Goal: Transaction & Acquisition: Download file/media

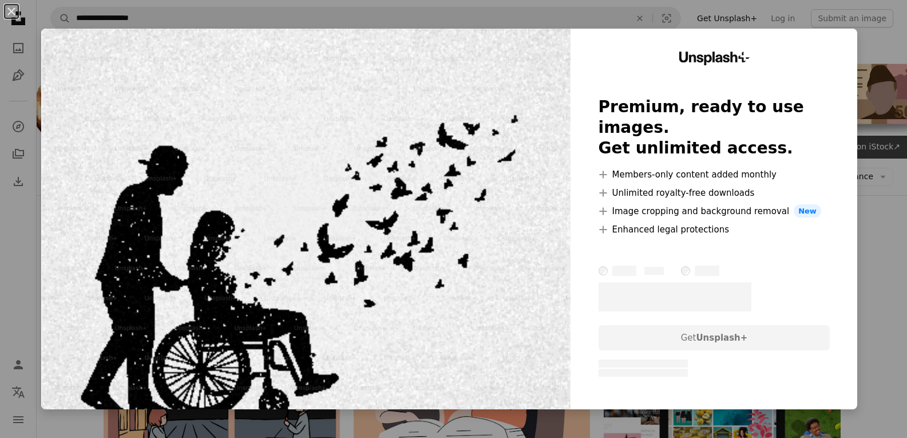
scroll to position [1774, 0]
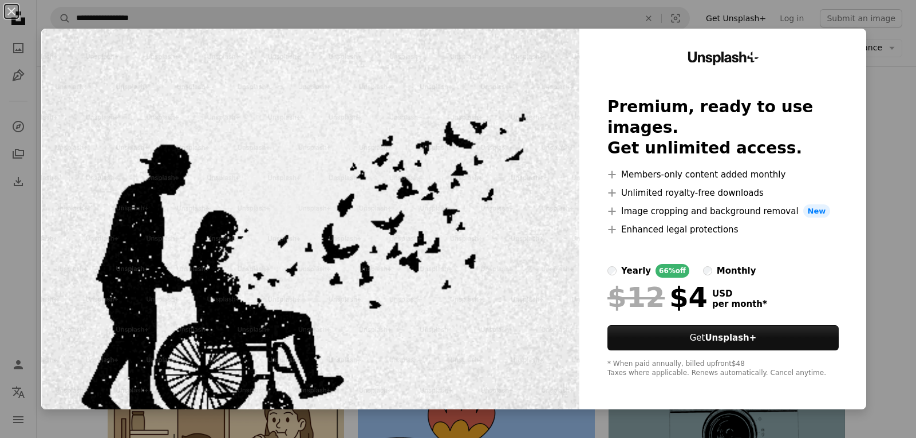
click at [895, 110] on div "An X shape Unsplash+ Premium, ready to use images. Get unlimited access. A plus…" at bounding box center [458, 219] width 916 height 438
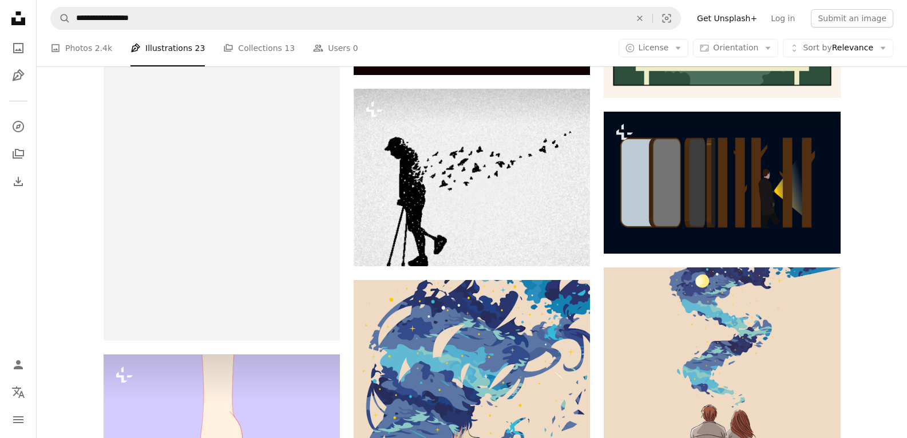
scroll to position [4349, 0]
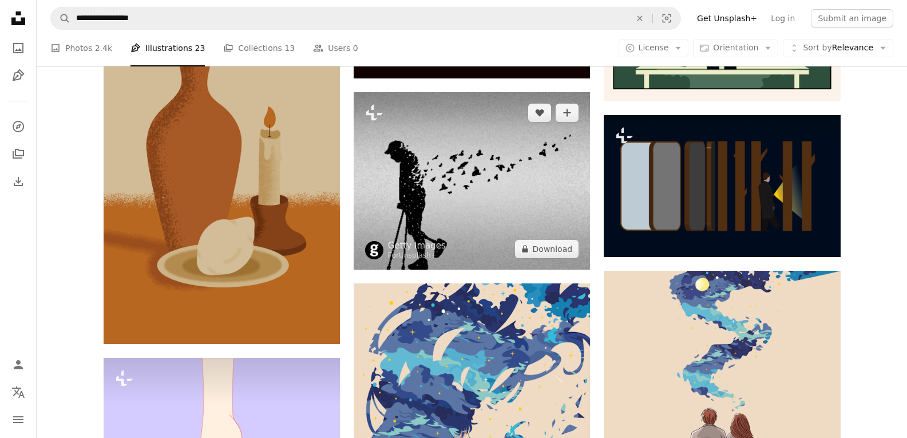
click at [377, 250] on img at bounding box center [374, 250] width 18 height 18
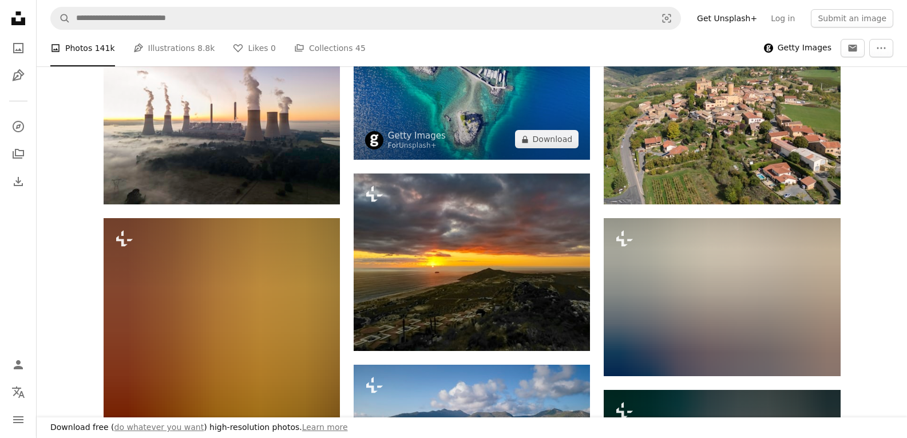
scroll to position [286, 0]
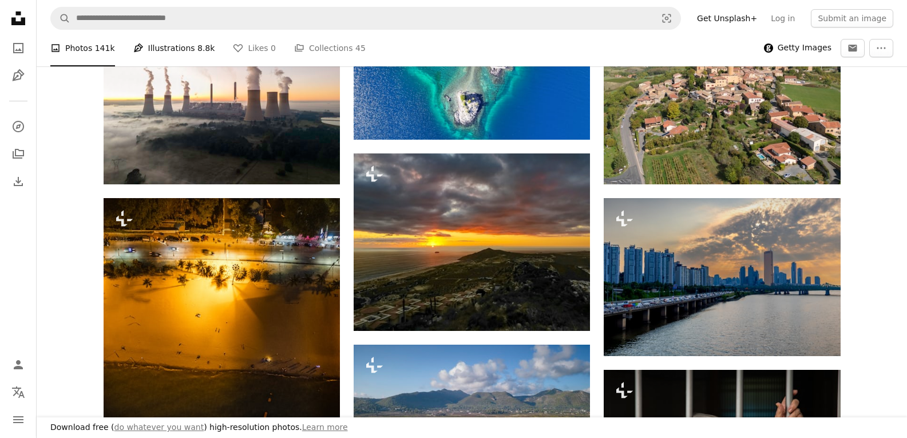
click at [197, 43] on span "8.8k" at bounding box center [205, 48] width 17 height 13
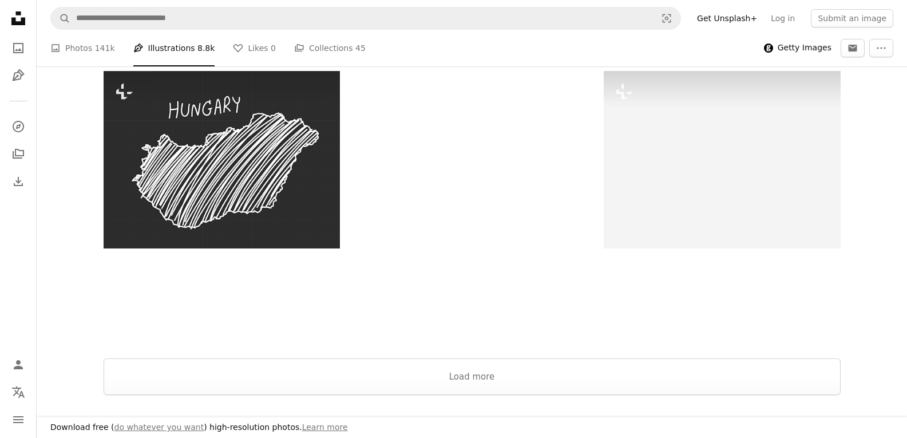
scroll to position [1374, 0]
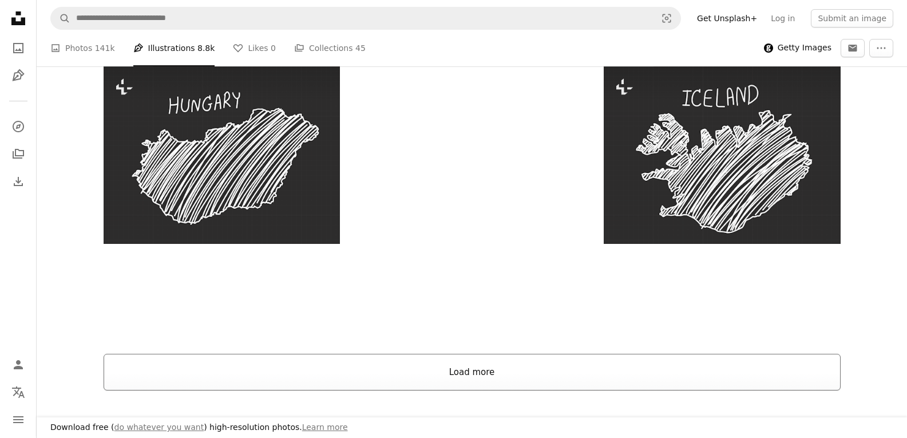
click at [633, 359] on button "Load more" at bounding box center [472, 372] width 737 height 37
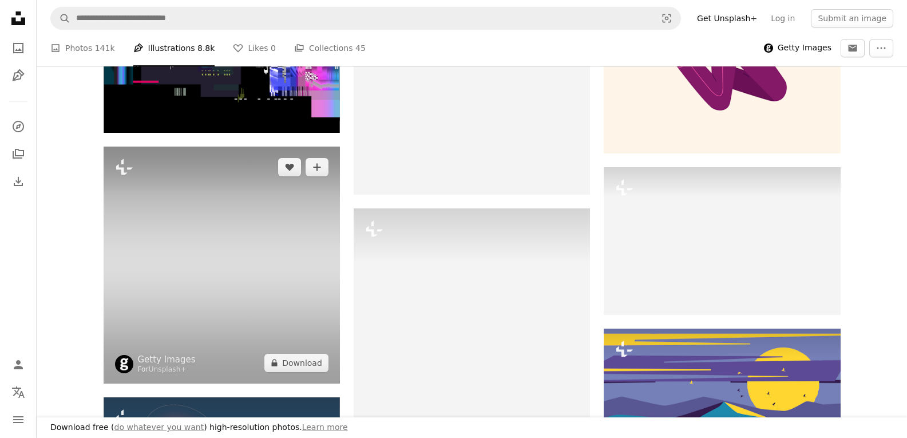
scroll to position [10645, 0]
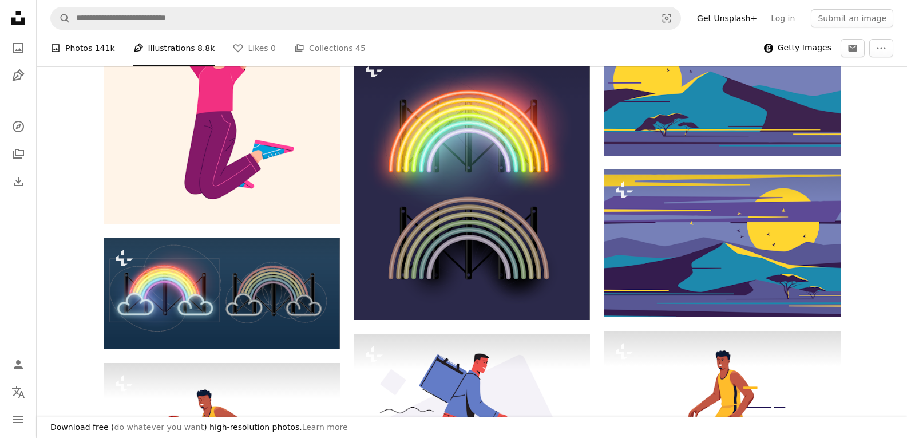
click at [102, 47] on span "141k" at bounding box center [105, 48] width 20 height 13
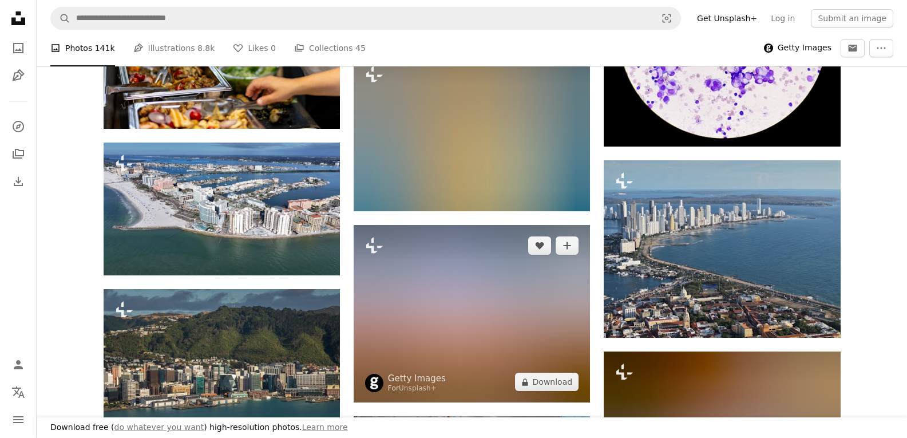
scroll to position [11732, 0]
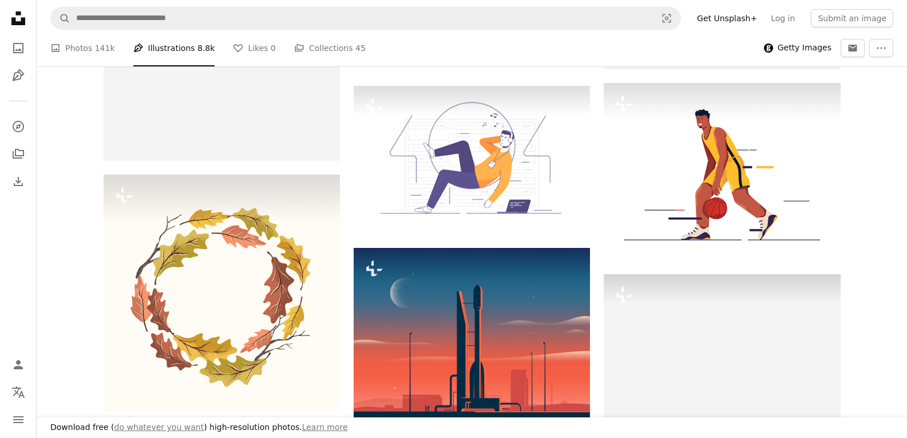
scroll to position [11046, 0]
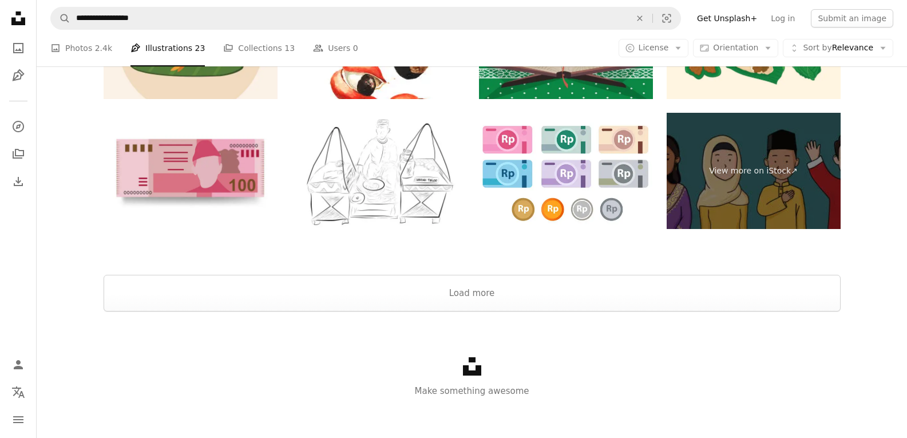
scroll to position [6745, 0]
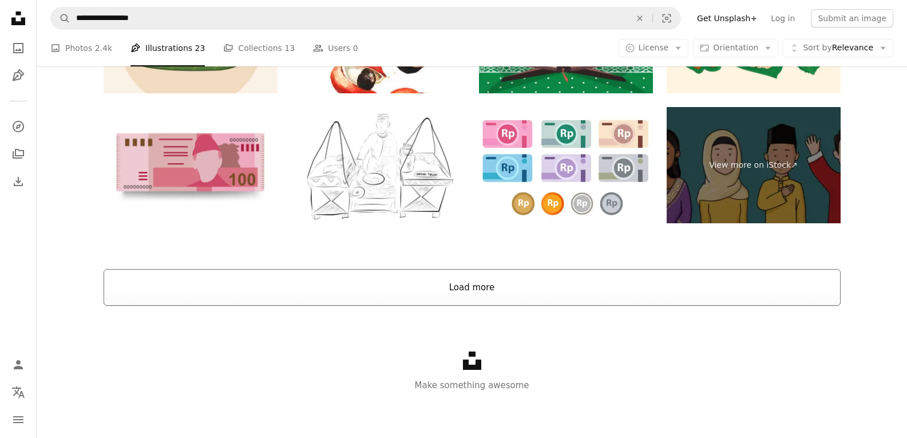
click at [456, 291] on button "Load more" at bounding box center [472, 287] width 737 height 37
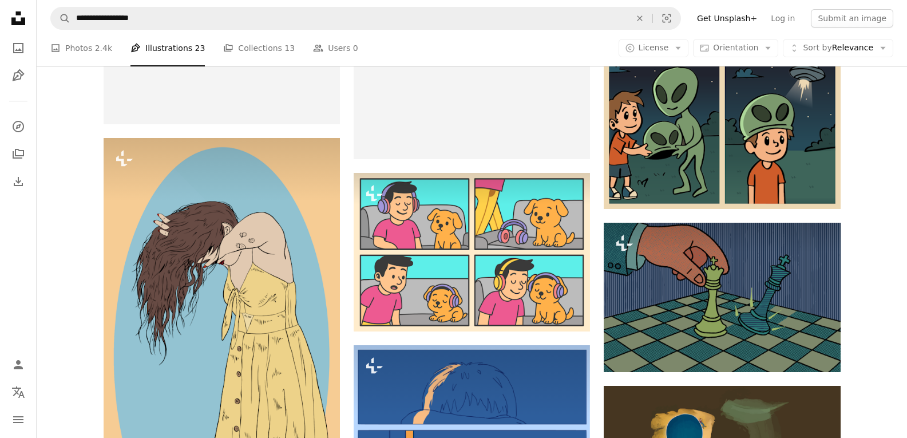
scroll to position [8431, 0]
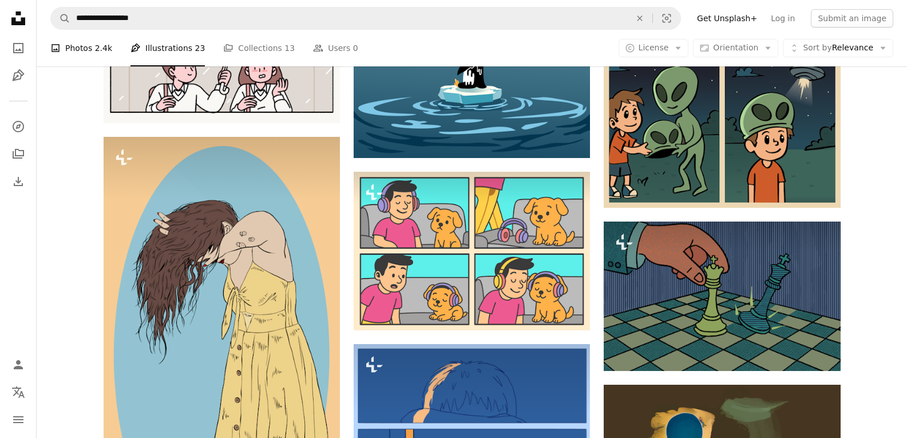
click at [90, 50] on link "A photo Photos 2.4k" at bounding box center [81, 48] width 62 height 37
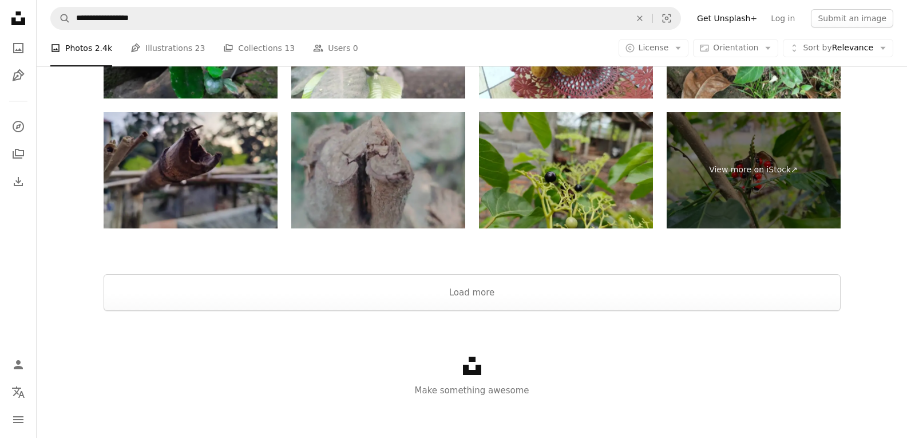
scroll to position [2667, 0]
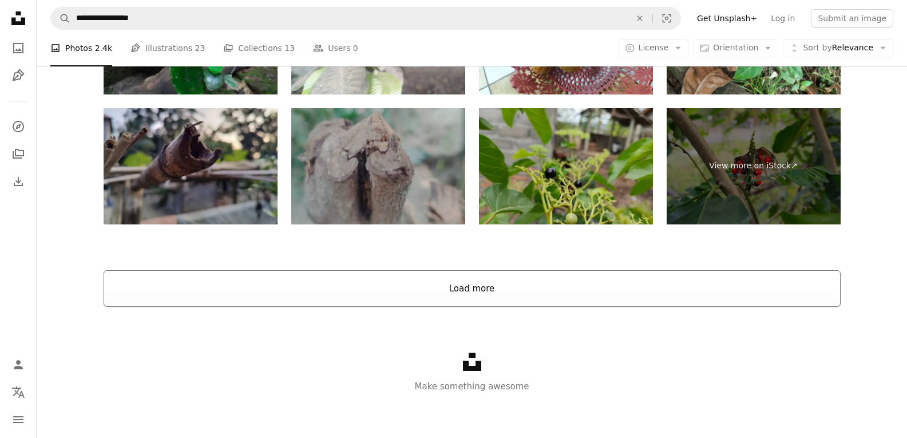
click at [569, 295] on button "Load more" at bounding box center [472, 288] width 737 height 37
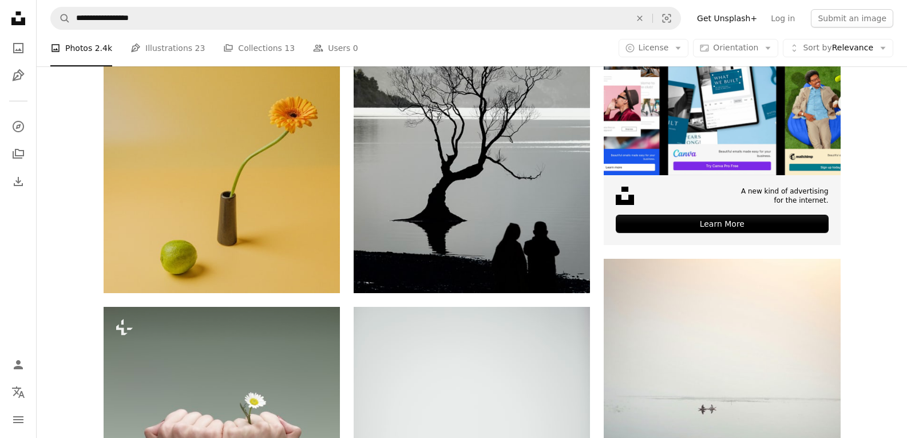
scroll to position [290, 0]
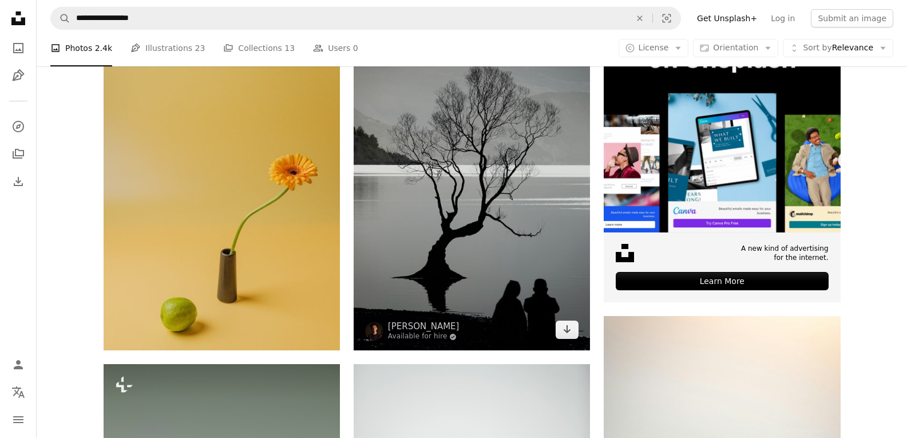
click at [537, 300] on img at bounding box center [472, 172] width 236 height 355
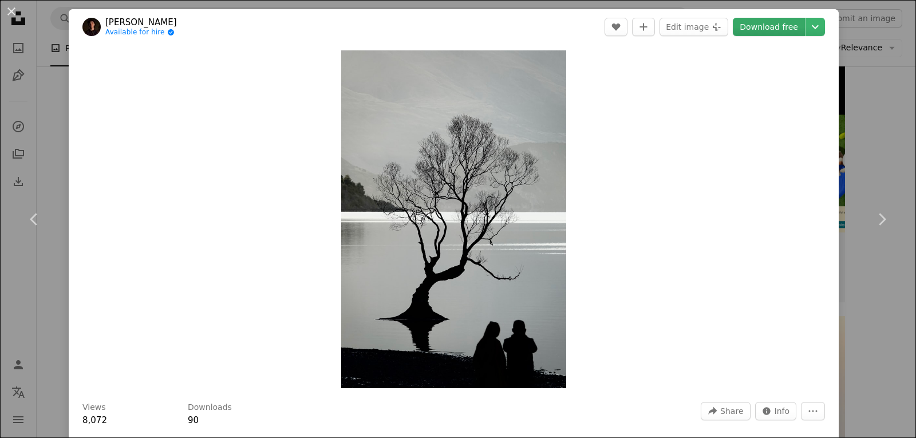
click at [767, 22] on link "Download free" at bounding box center [769, 27] width 72 height 18
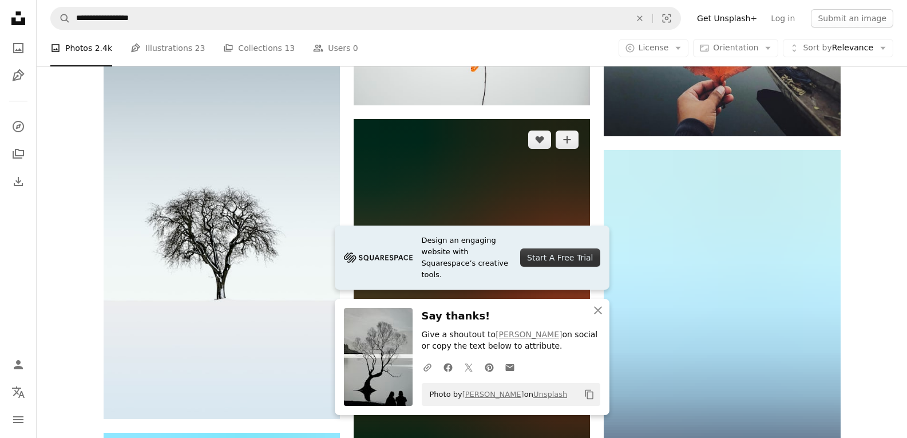
scroll to position [920, 0]
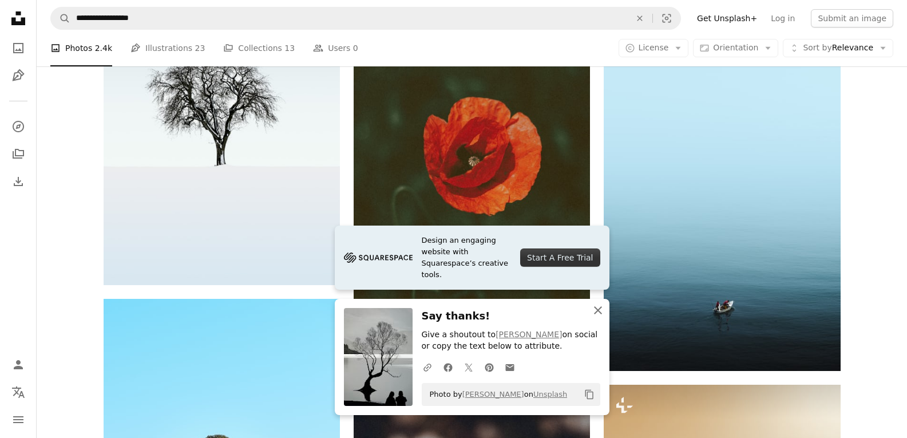
click at [600, 312] on icon "button" at bounding box center [598, 310] width 8 height 8
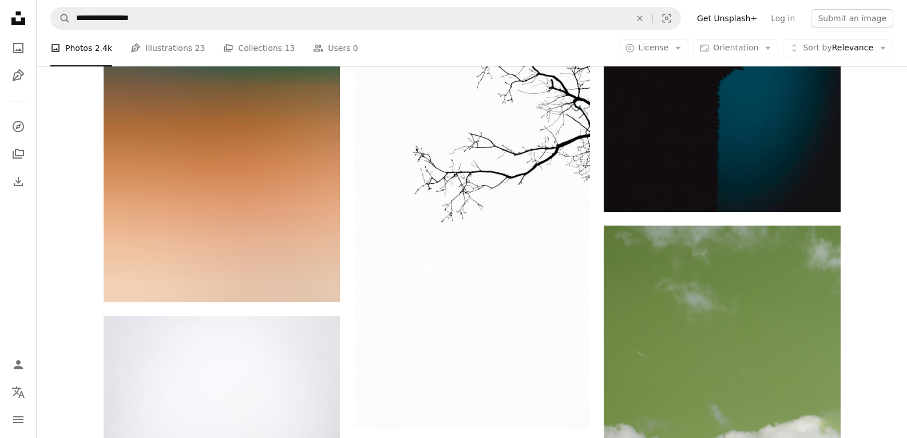
scroll to position [18089, 0]
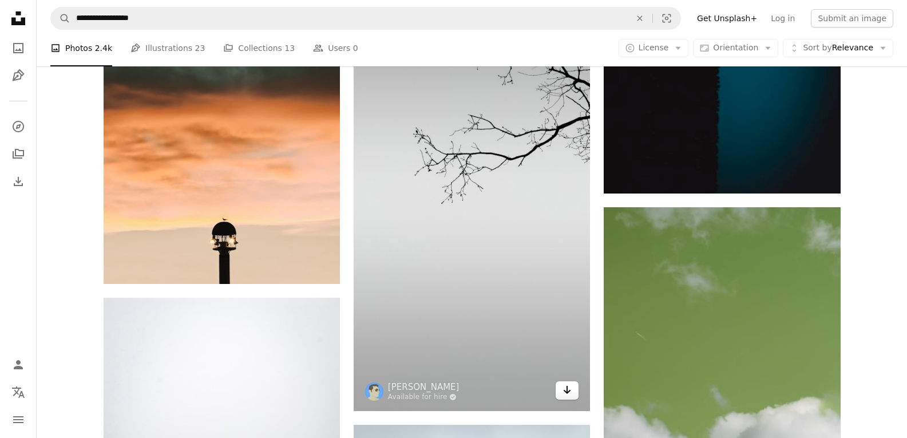
click at [569, 386] on icon "Arrow pointing down" at bounding box center [567, 390] width 9 height 14
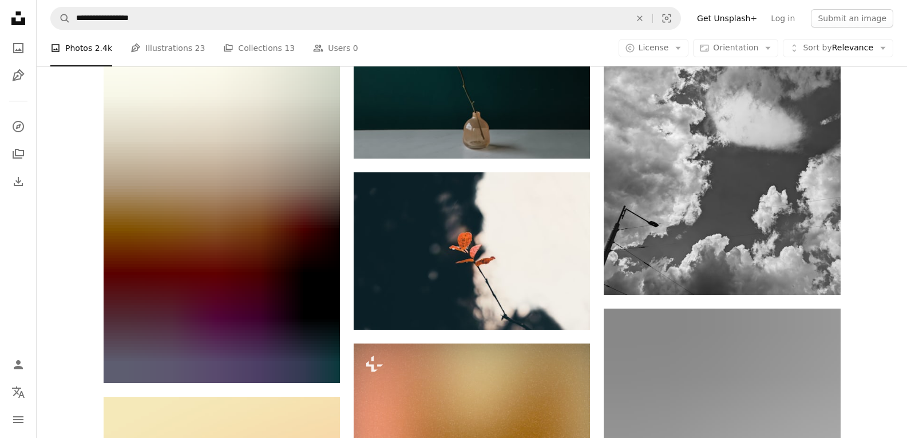
scroll to position [23010, 0]
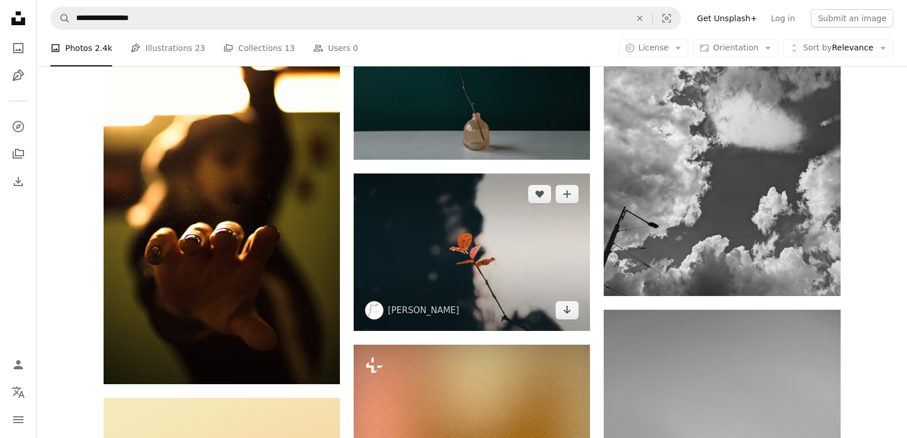
click at [547, 233] on img at bounding box center [472, 251] width 236 height 157
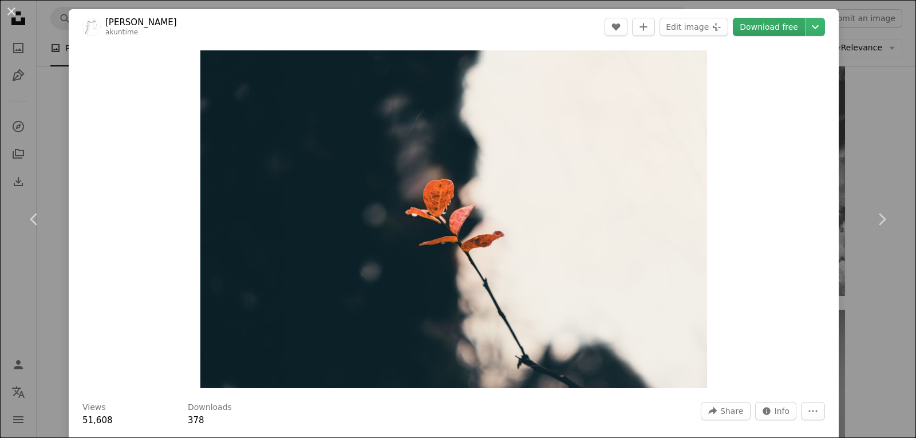
click at [779, 33] on link "Download free" at bounding box center [769, 27] width 72 height 18
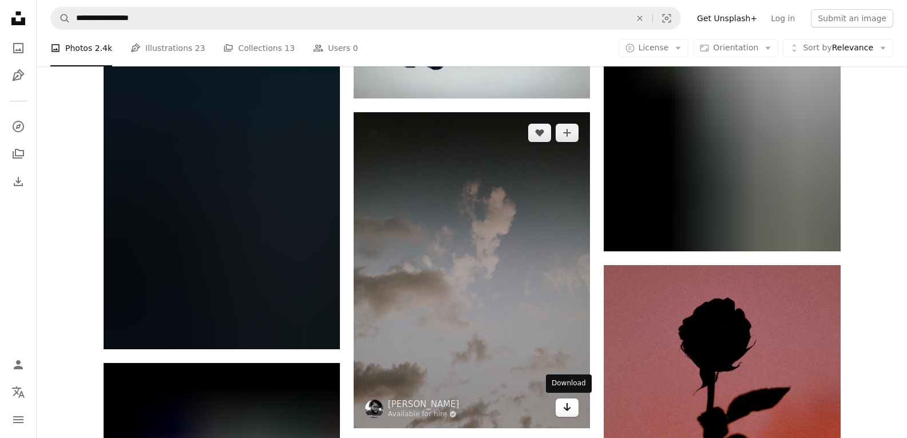
scroll to position [23697, 0]
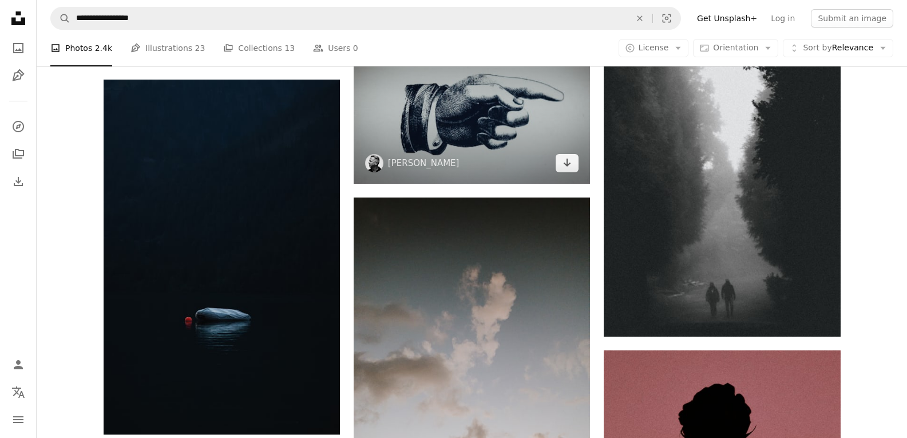
click at [497, 142] on img at bounding box center [472, 104] width 236 height 157
click at [371, 166] on img at bounding box center [374, 163] width 18 height 18
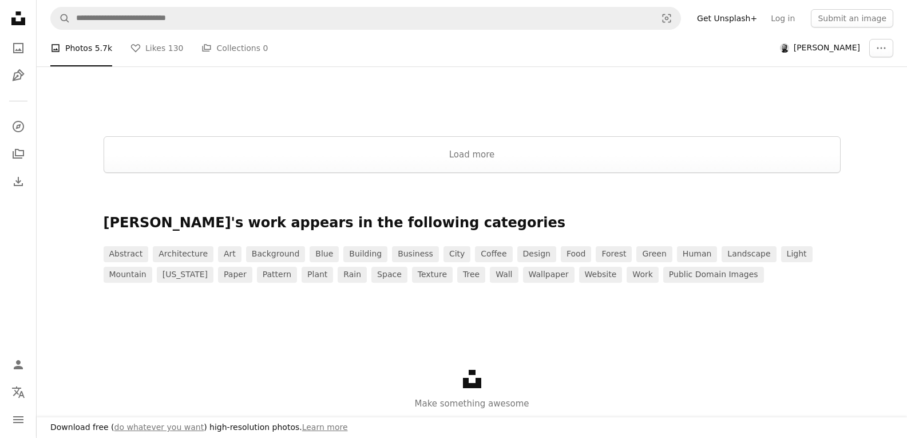
scroll to position [1660, 0]
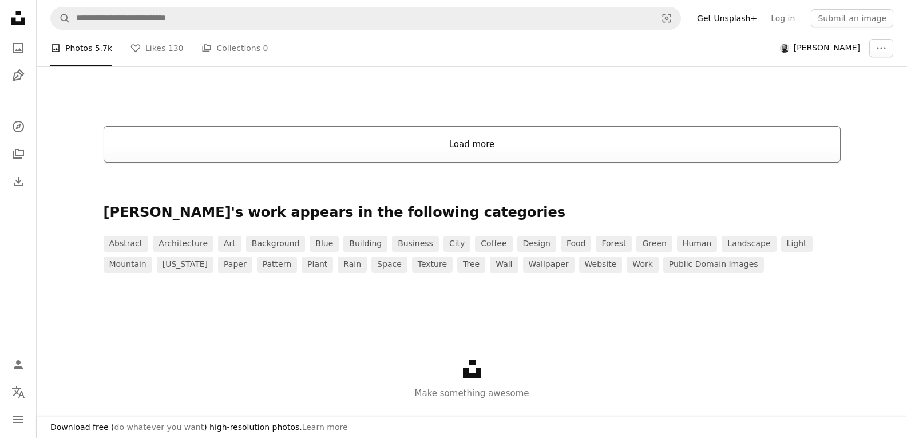
click at [464, 149] on button "Load more" at bounding box center [472, 144] width 737 height 37
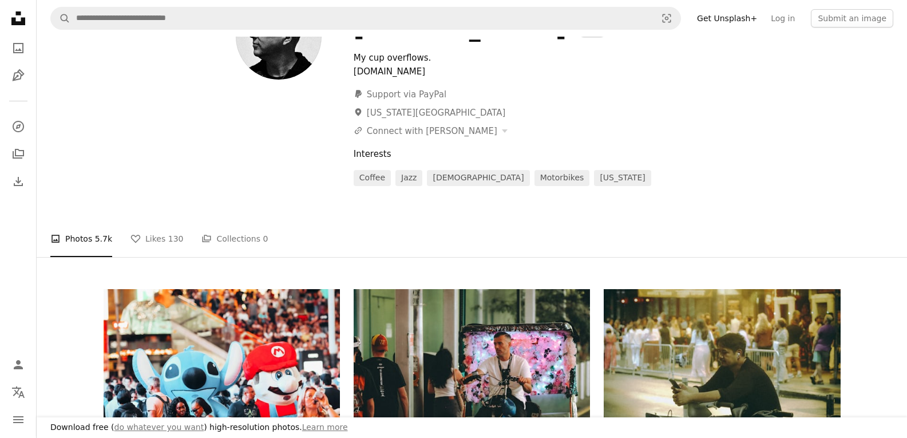
scroll to position [0, 0]
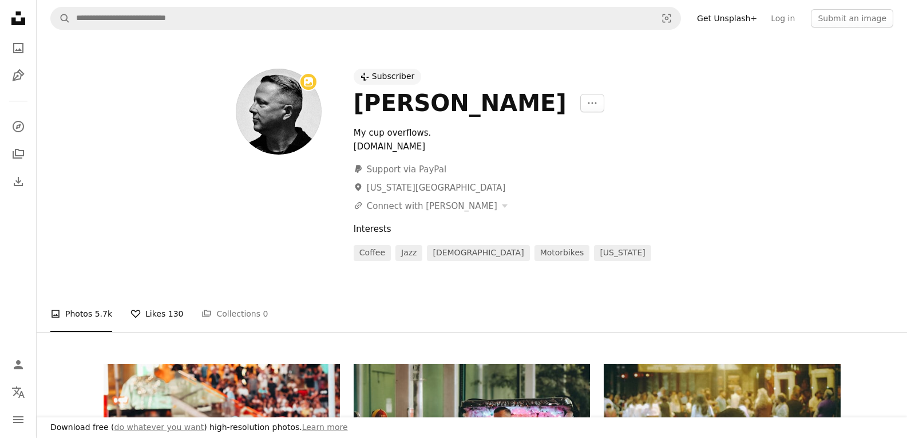
click at [159, 312] on link "A heart Likes 130" at bounding box center [156, 313] width 53 height 37
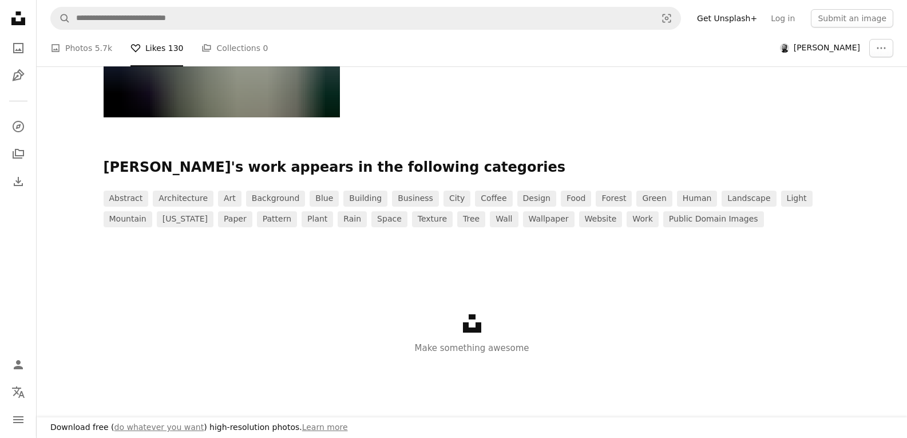
scroll to position [11183, 0]
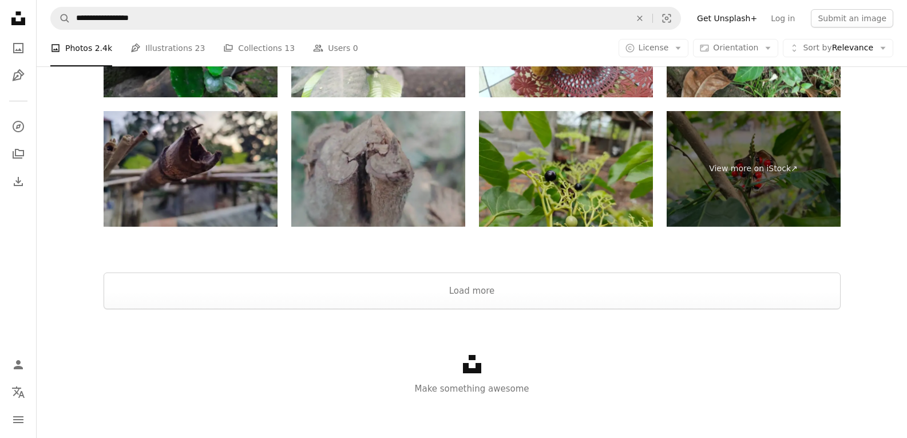
scroll to position [25783, 0]
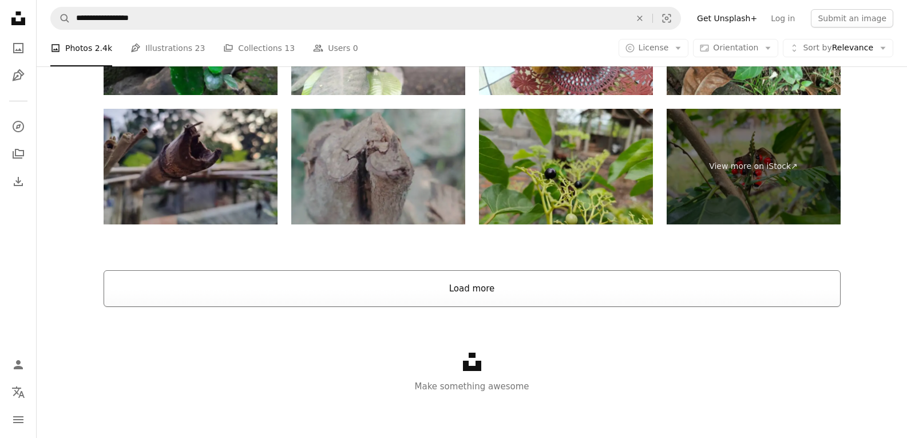
click at [432, 287] on button "Load more" at bounding box center [472, 288] width 737 height 37
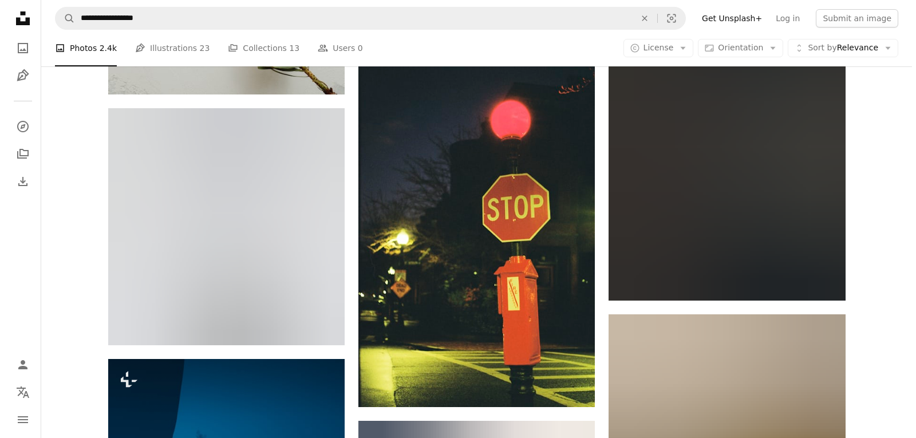
scroll to position [43436, 0]
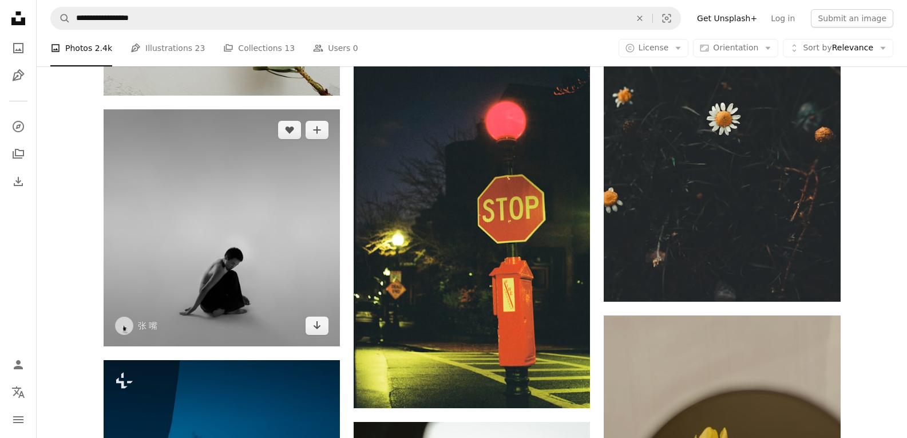
click at [300, 297] on img at bounding box center [222, 227] width 236 height 236
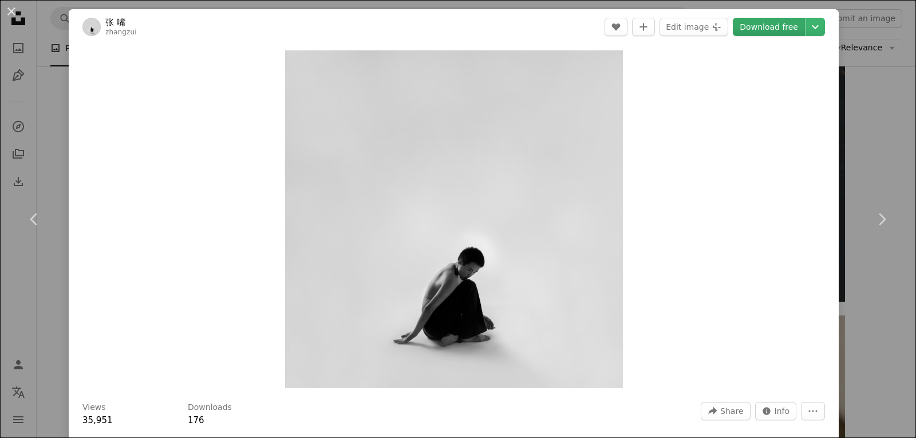
click at [761, 23] on link "Download free" at bounding box center [769, 27] width 72 height 18
